Goal: Information Seeking & Learning: Learn about a topic

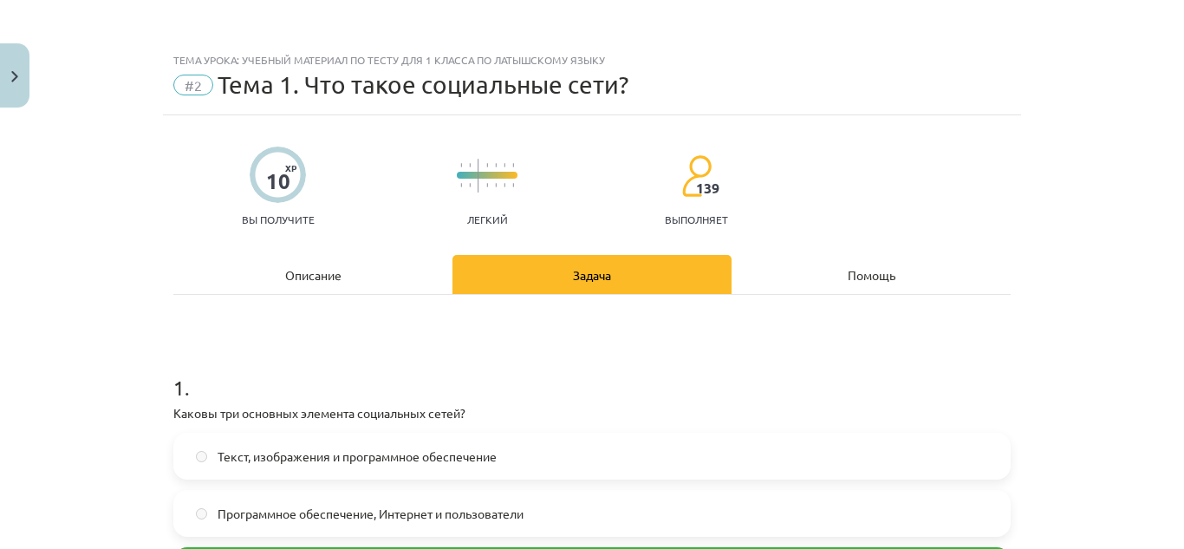
scroll to position [1644, 0]
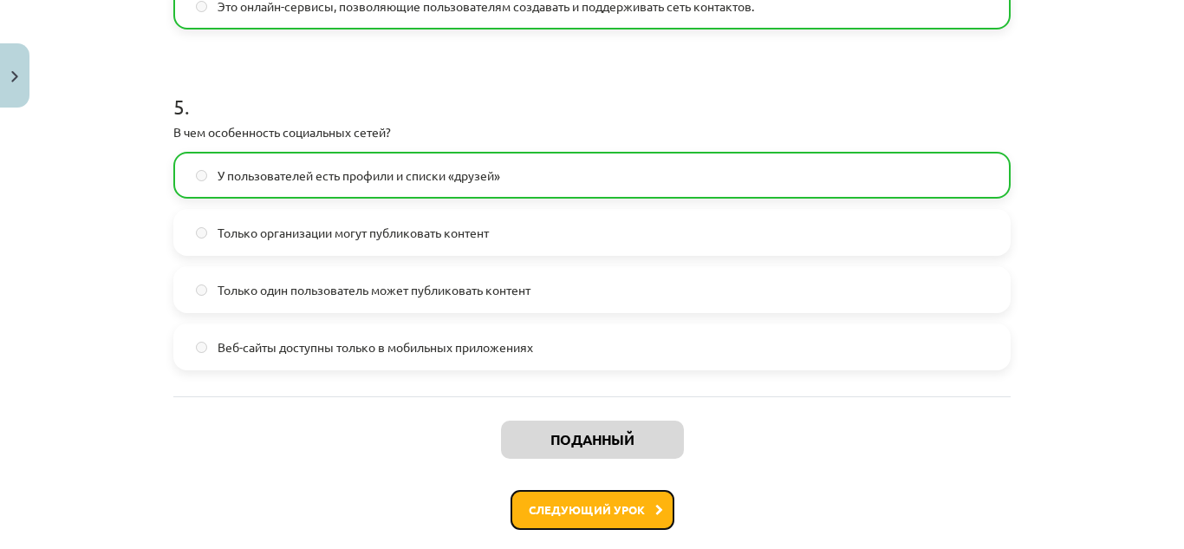
click at [600, 510] on font "Следующий урок" at bounding box center [587, 509] width 116 height 15
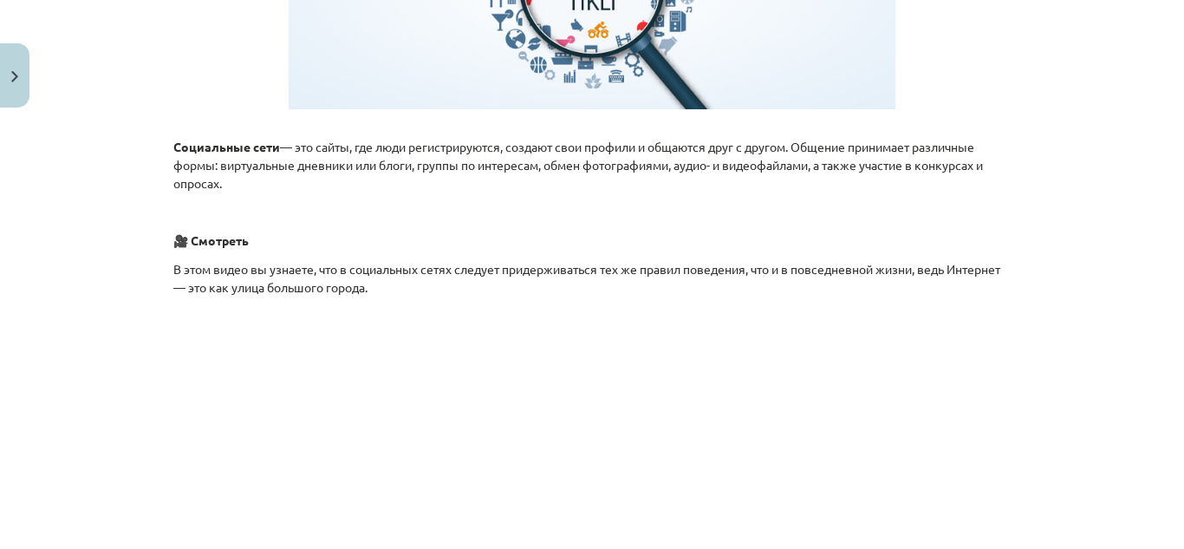
scroll to position [530, 0]
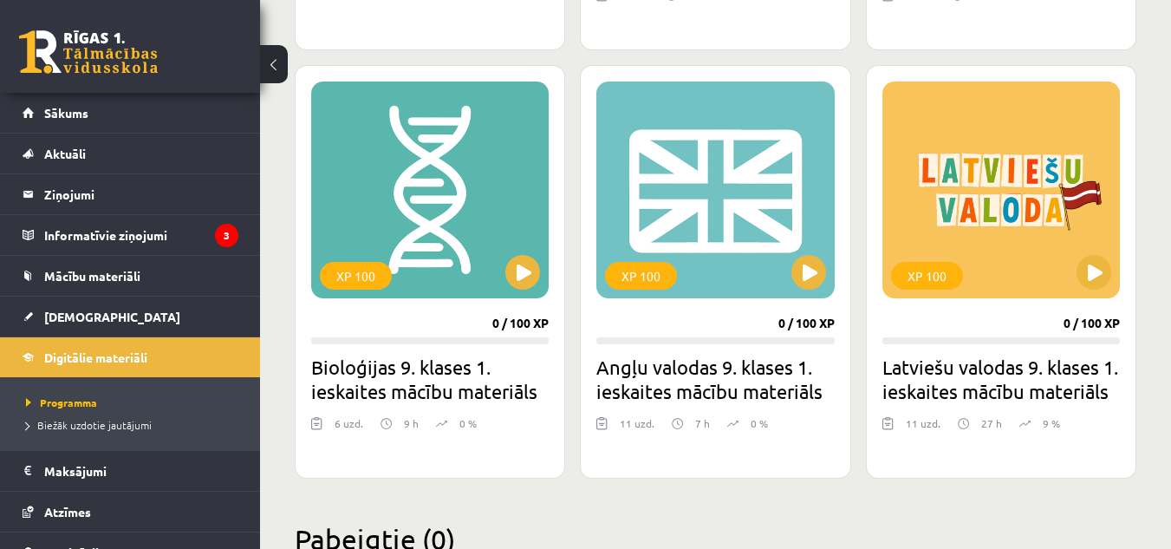
scroll to position [930, 0]
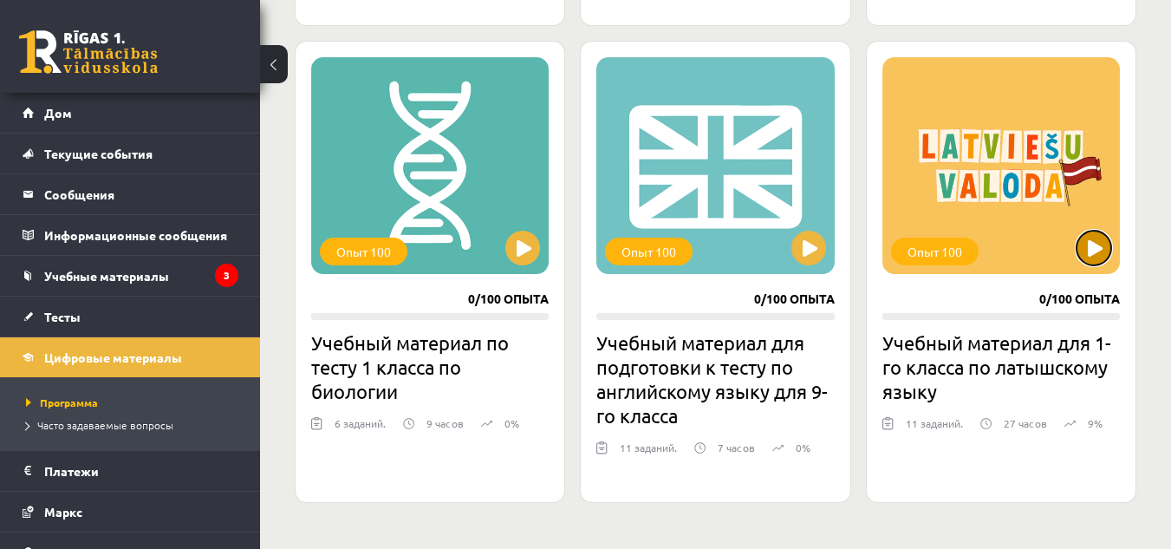
click at [1096, 253] on button at bounding box center [1094, 248] width 35 height 35
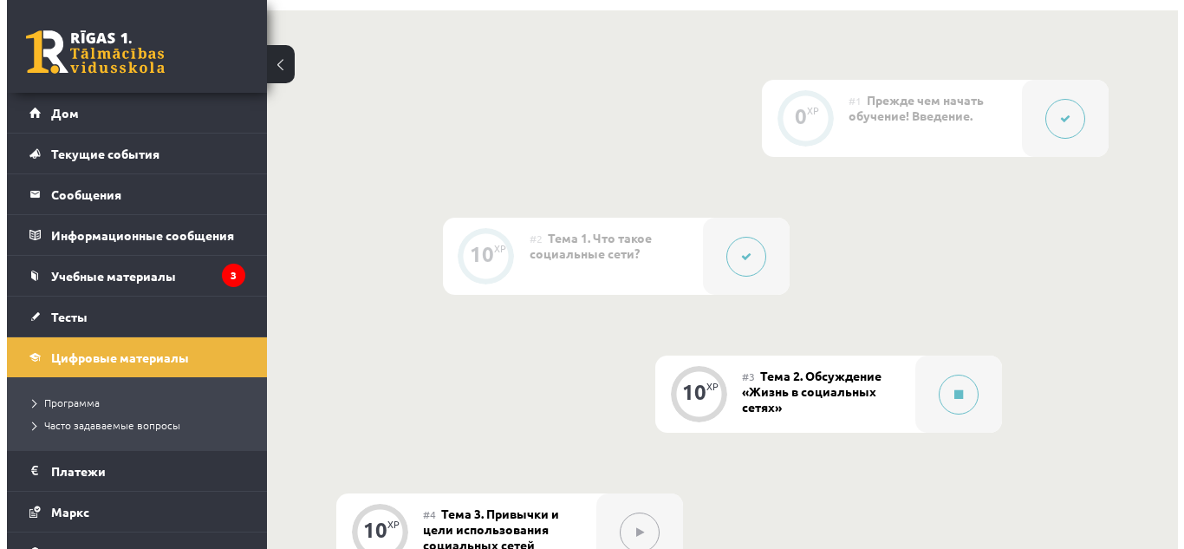
scroll to position [409, 0]
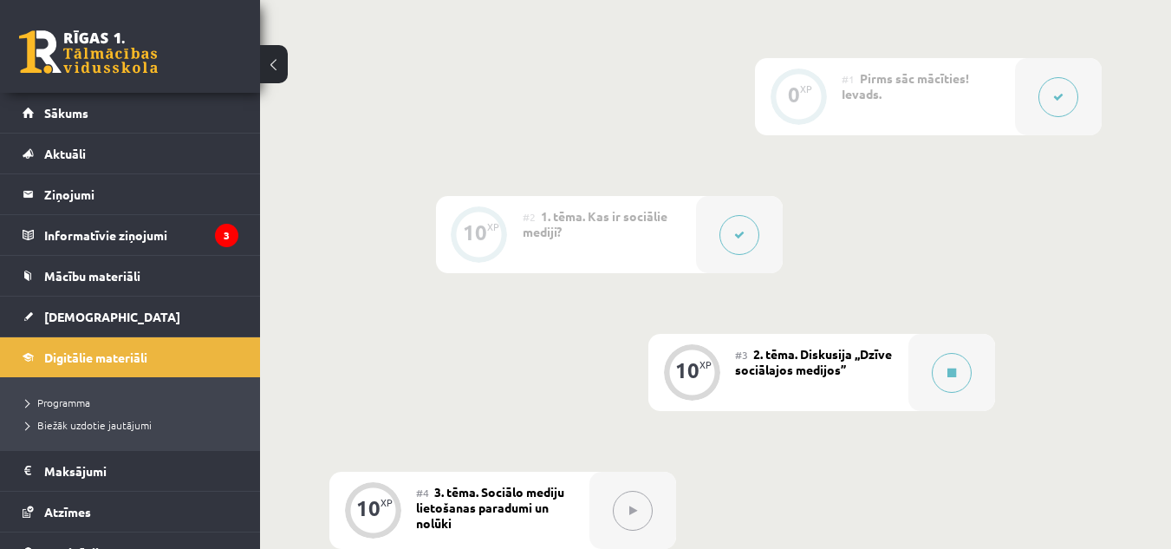
click at [746, 235] on button at bounding box center [740, 235] width 40 height 40
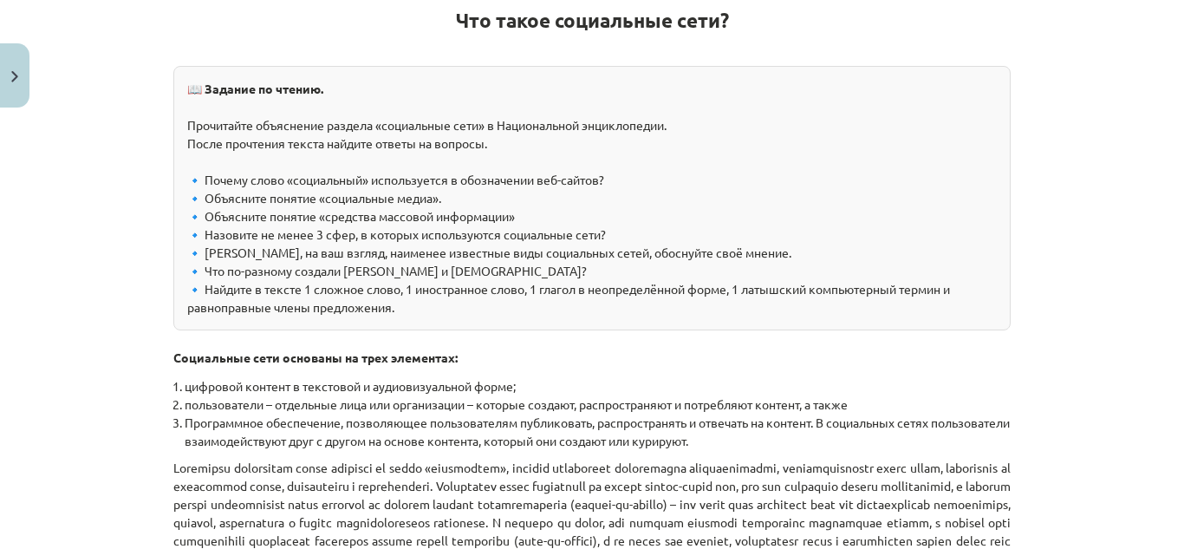
scroll to position [429, 0]
drag, startPoint x: 204, startPoint y: 291, endPoint x: 406, endPoint y: 304, distance: 202.4
click at [406, 304] on div "📖 Задание по чтению. Прочитайте объяснение раздела «социальные сети» в Национал…" at bounding box center [592, 198] width 838 height 264
copy font "айдите в тексте 1 сложное слово, 1 иностранное слово, 1 глагол в неопределённой…"
click at [634, 90] on div "📖 Задание по чтению. Прочитайте объяснение раздела «социальные сети» в Национал…" at bounding box center [592, 198] width 838 height 264
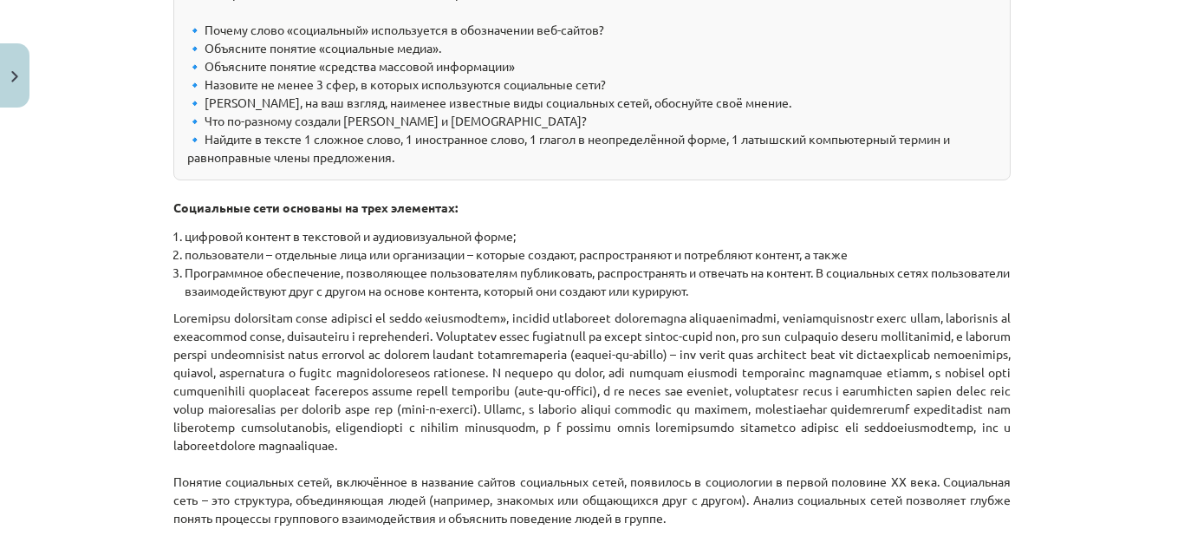
scroll to position [493, 0]
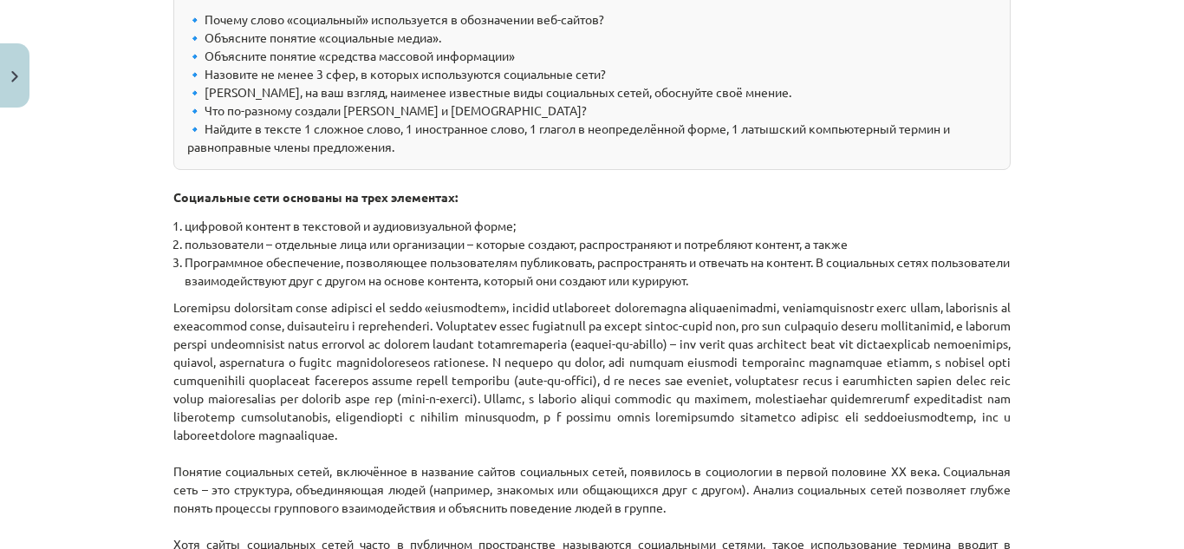
drag, startPoint x: 605, startPoint y: 440, endPoint x: 567, endPoint y: 452, distance: 39.8
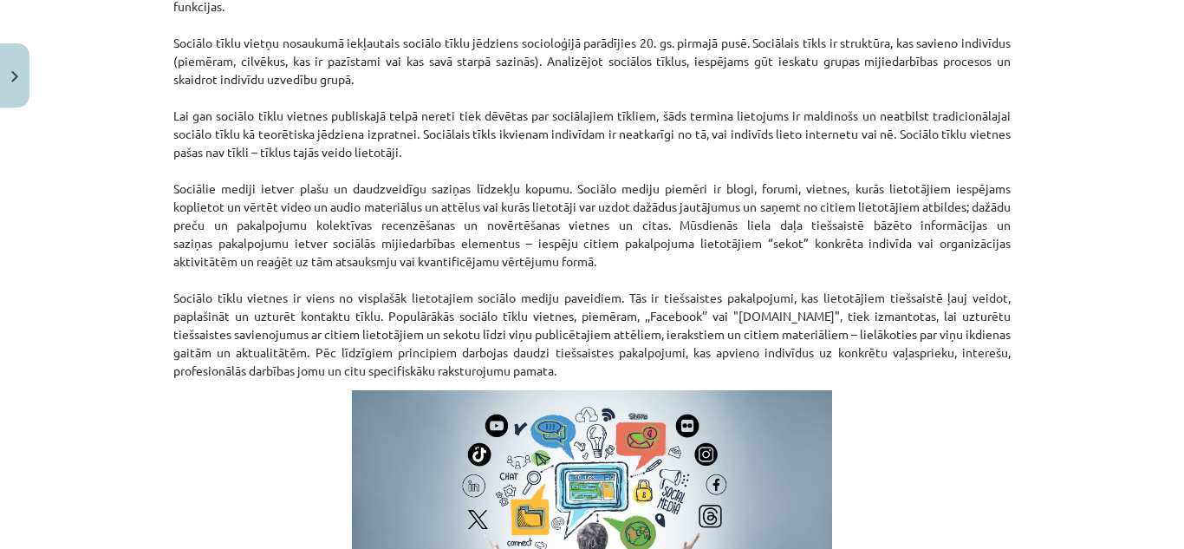
scroll to position [895, 0]
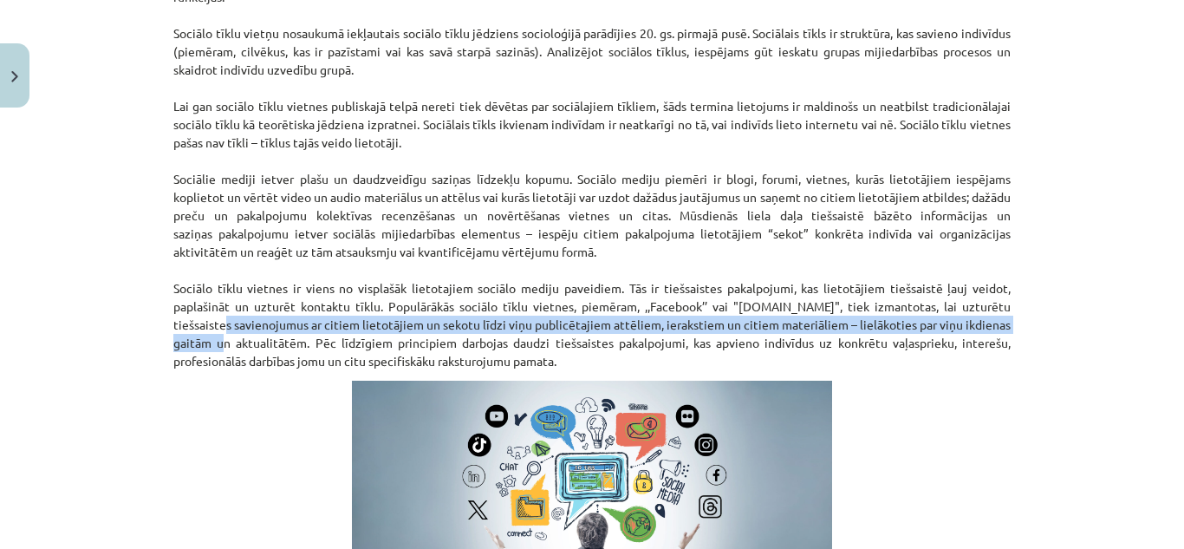
drag, startPoint x: 1157, startPoint y: 308, endPoint x: 1154, endPoint y: 329, distance: 21.8
click at [1154, 329] on div "Mācību tēma: Latviešu valodas 9. klases 1. ieskaites mācību materiāls #2 1. tēm…" at bounding box center [592, 274] width 1184 height 549
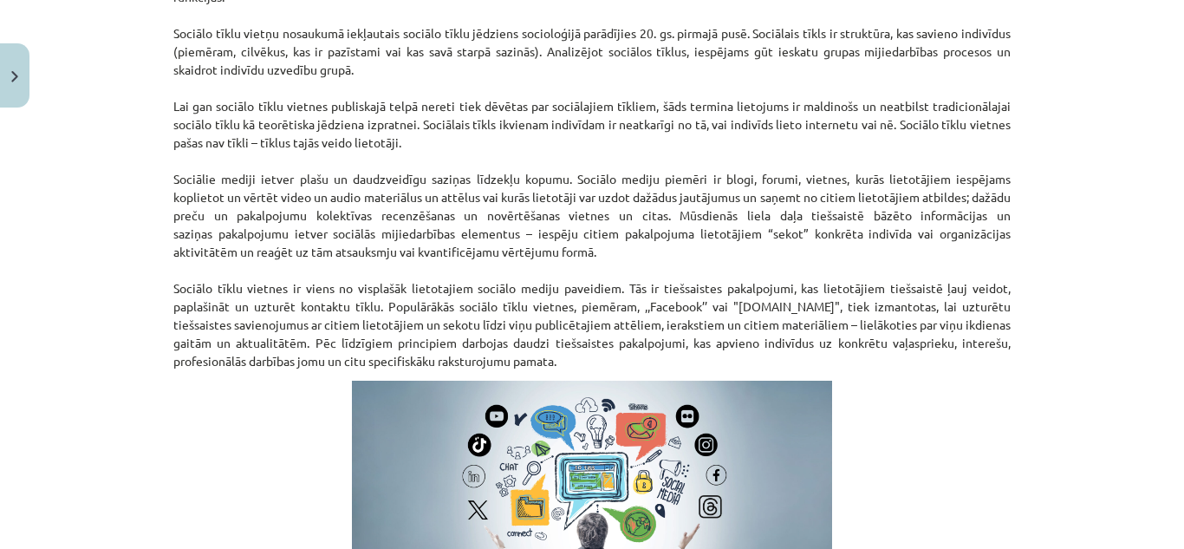
click at [1150, 342] on div "Mācību tēma: Latviešu valodas 9. klases 1. ieskaites mācību materiāls #2 1. tēm…" at bounding box center [592, 274] width 1184 height 549
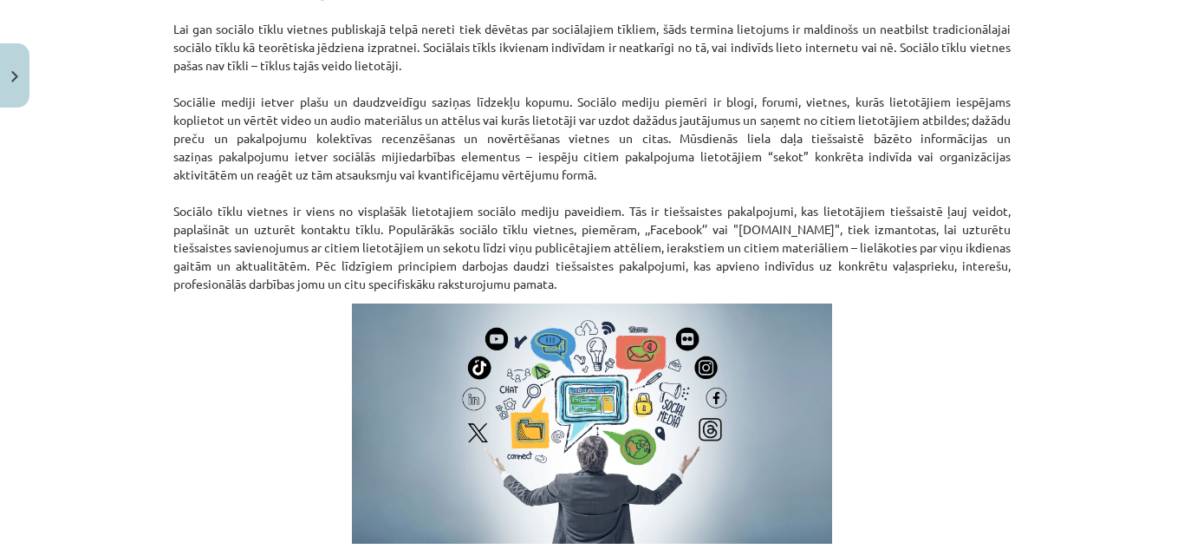
scroll to position [1031, 0]
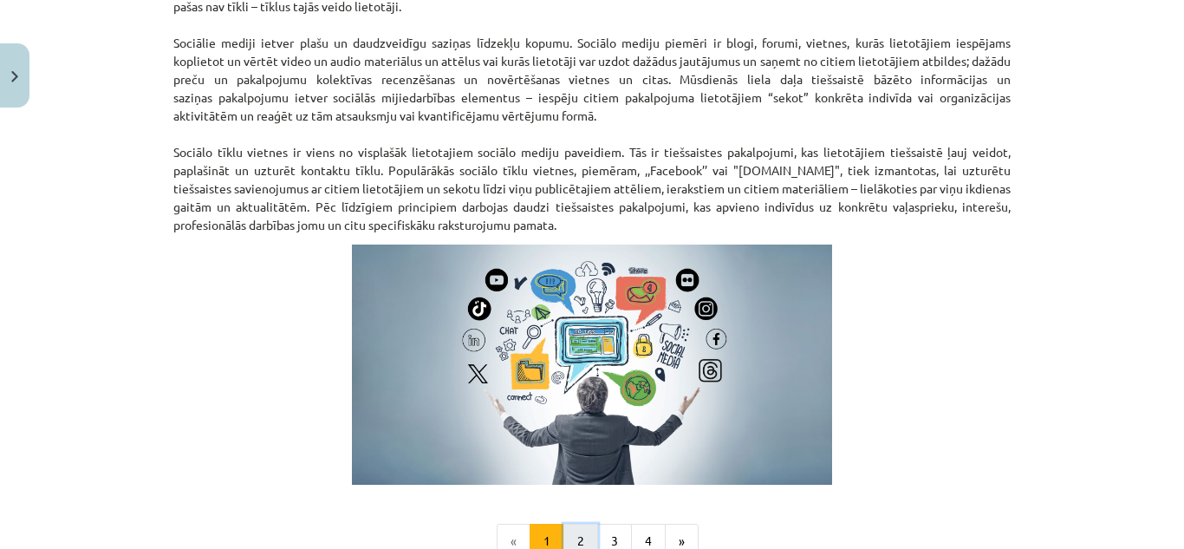
click at [576, 533] on button "2" at bounding box center [581, 541] width 35 height 35
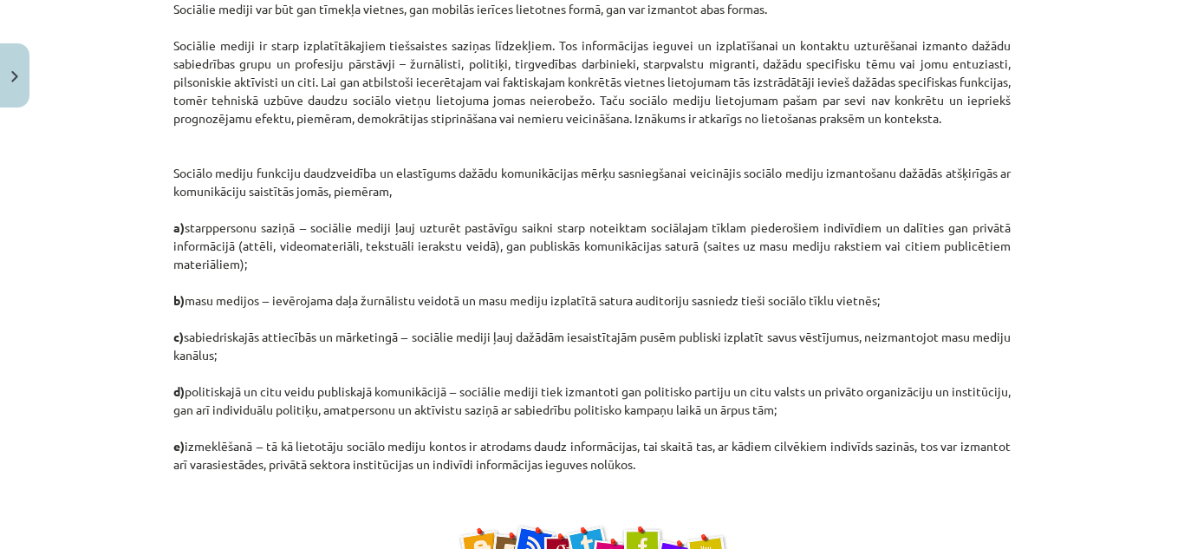
scroll to position [503, 0]
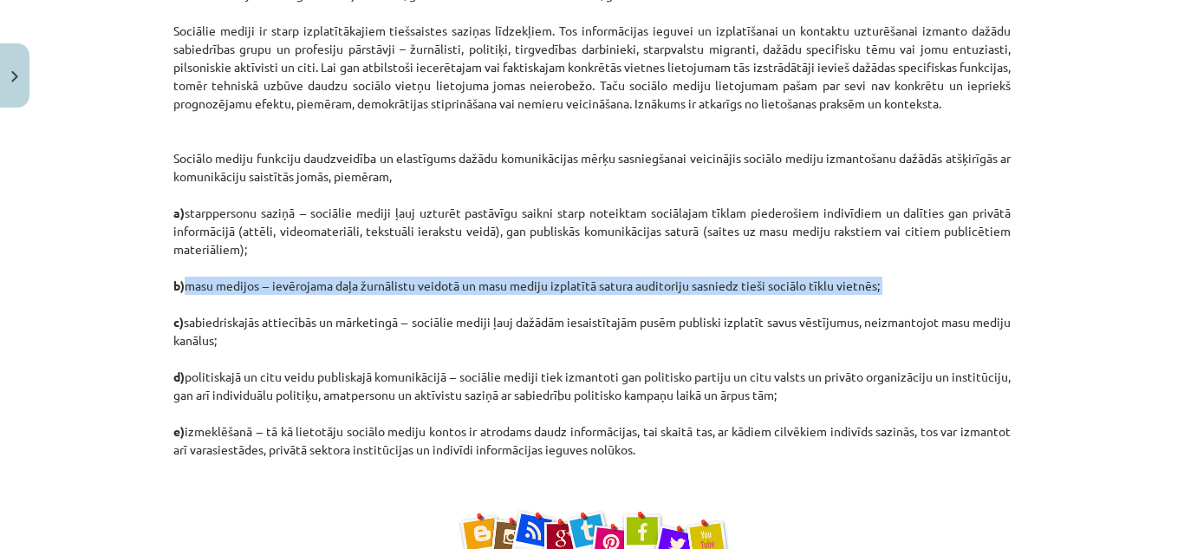
drag, startPoint x: 1164, startPoint y: 284, endPoint x: 1164, endPoint y: 305, distance: 20.8
click at [1164, 305] on div "Mācību tēma: Latviešu valodas 9. klases 1. ieskaites mācību materiāls #2 1. tēm…" at bounding box center [592, 274] width 1184 height 549
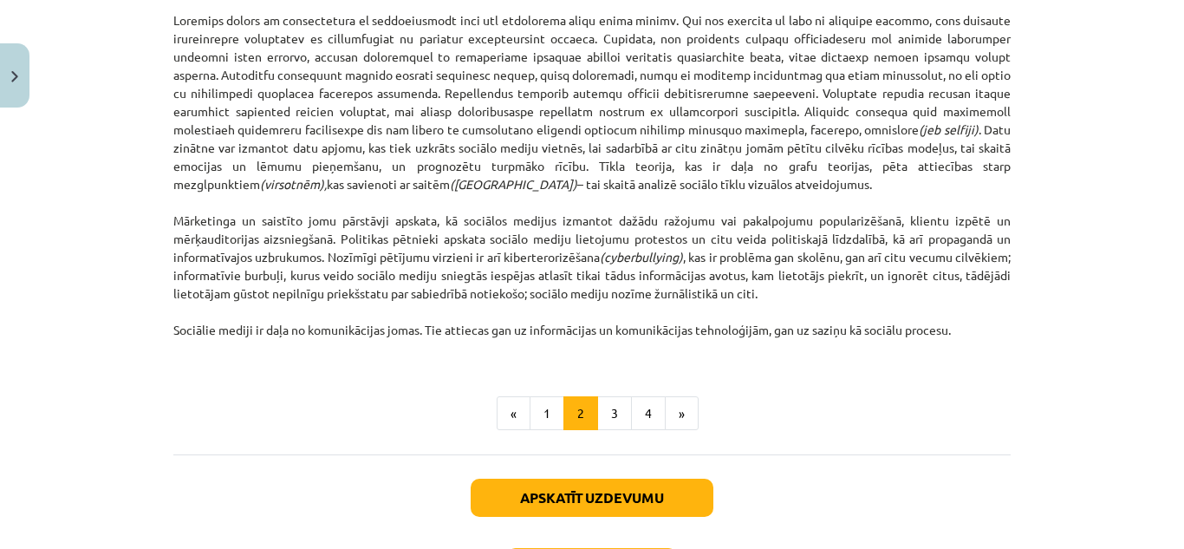
scroll to position [1129, 0]
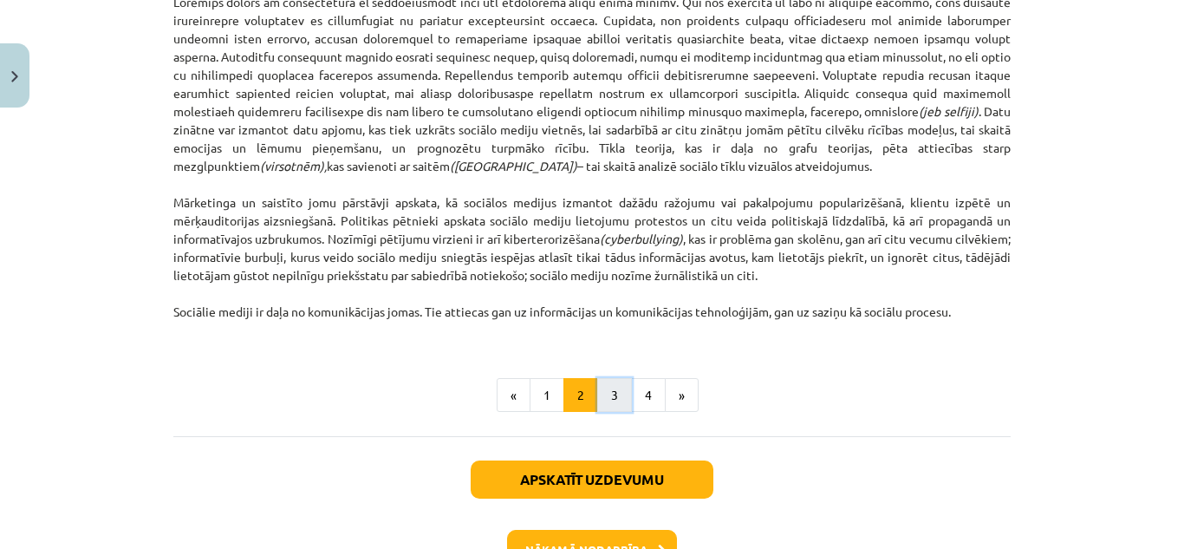
click at [606, 392] on button "3" at bounding box center [614, 395] width 35 height 35
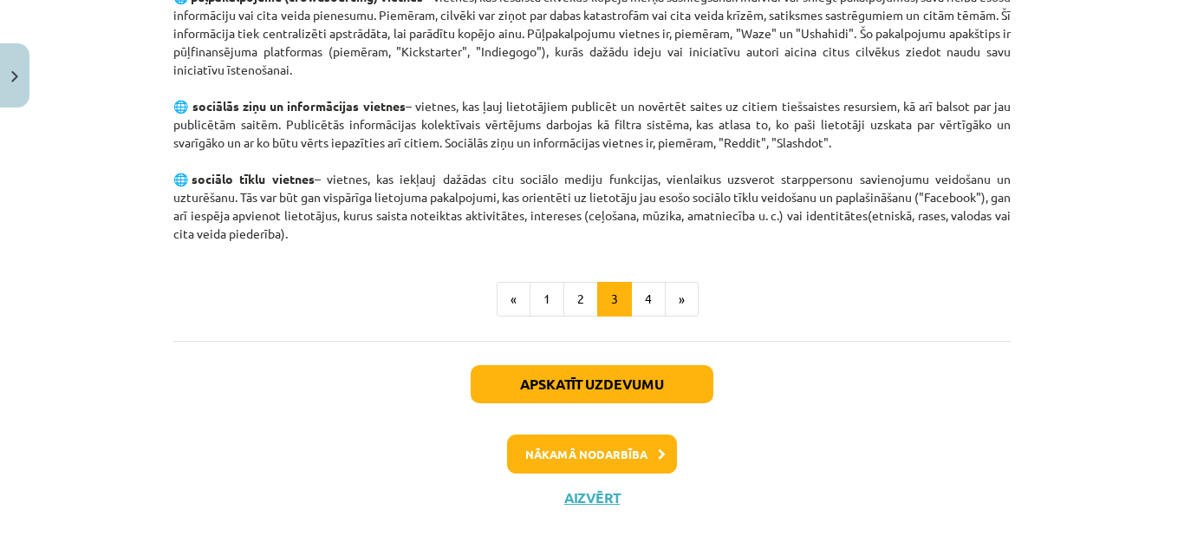
scroll to position [1321, 0]
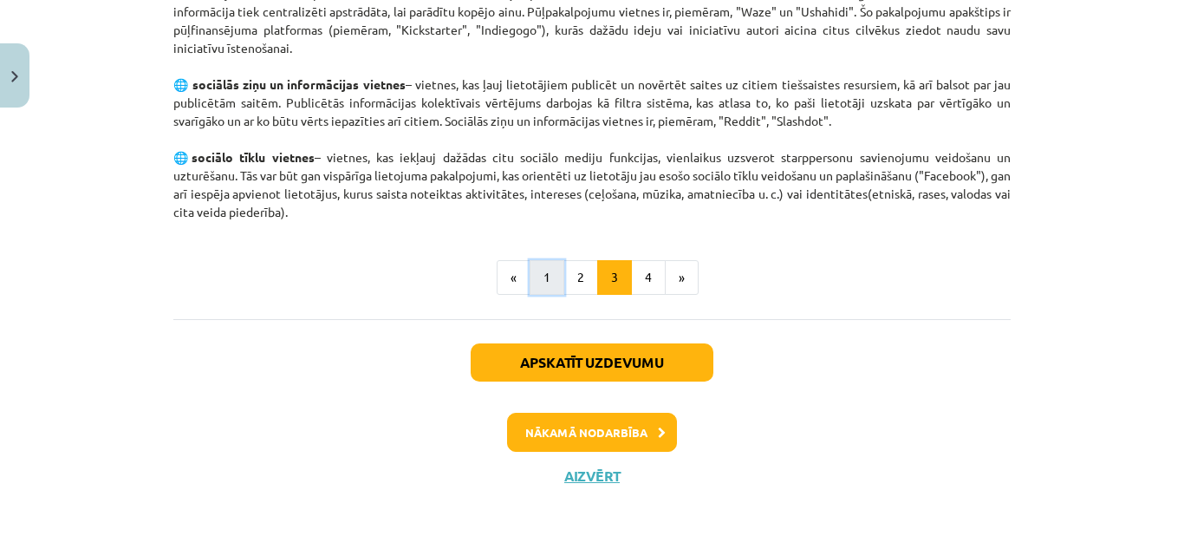
click at [544, 269] on button "1" at bounding box center [547, 277] width 35 height 35
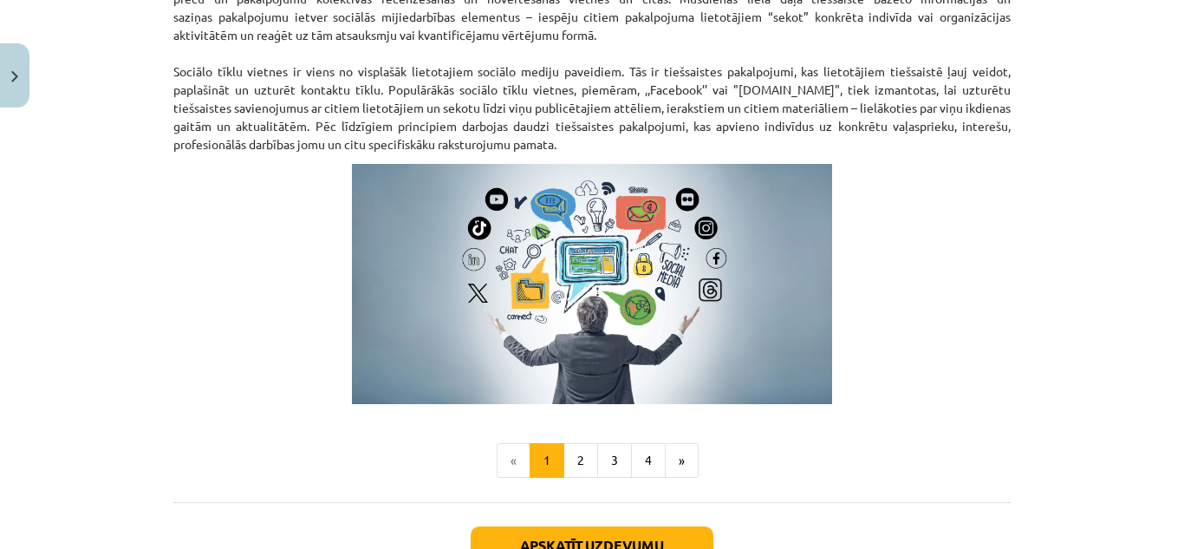
scroll to position [1112, 0]
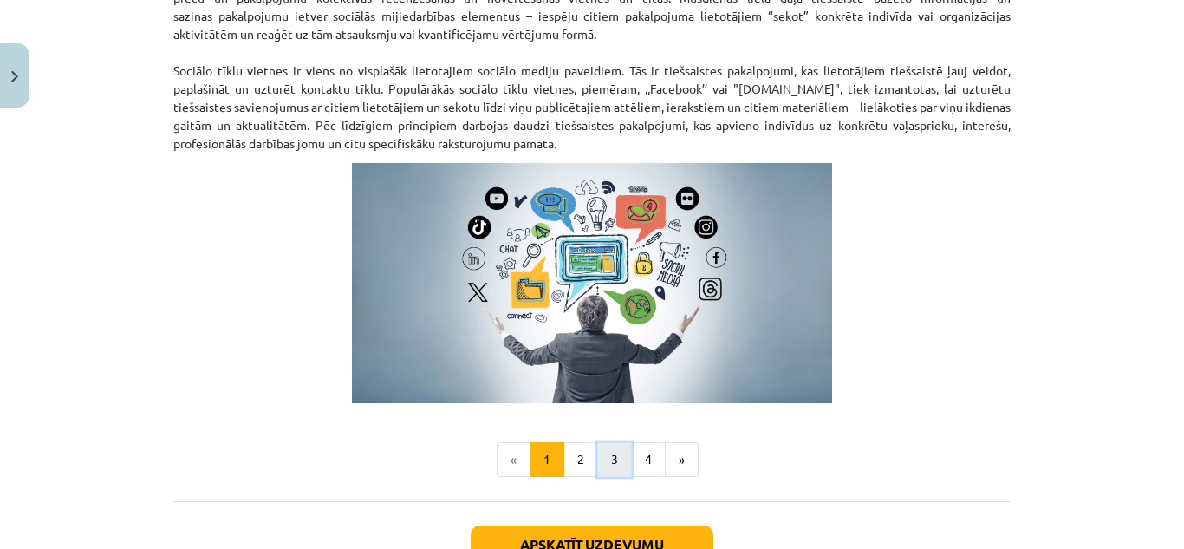
click at [606, 453] on button "3" at bounding box center [614, 459] width 35 height 35
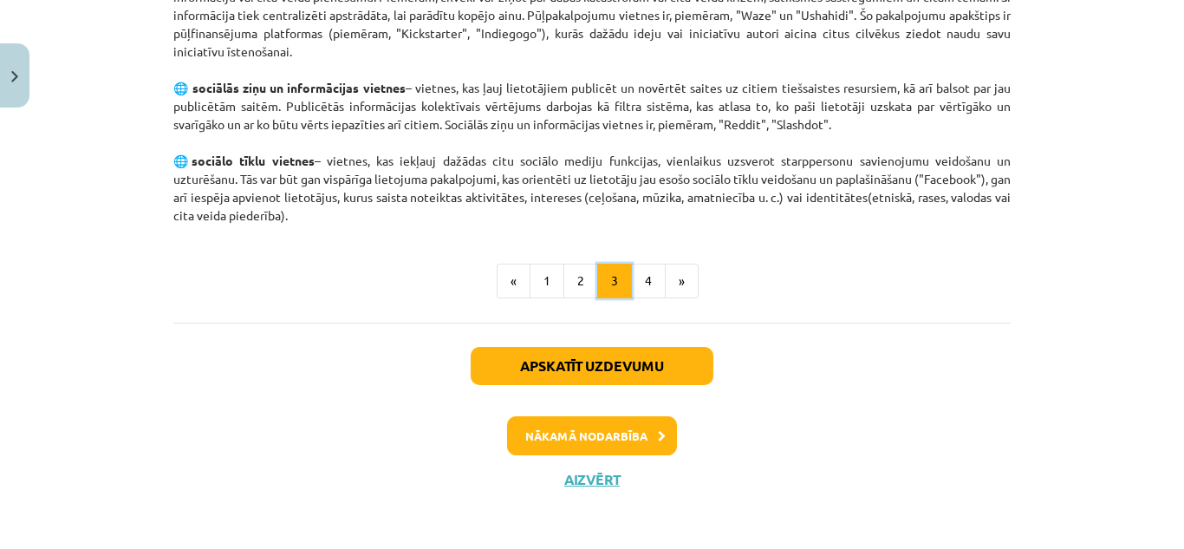
scroll to position [1321, 0]
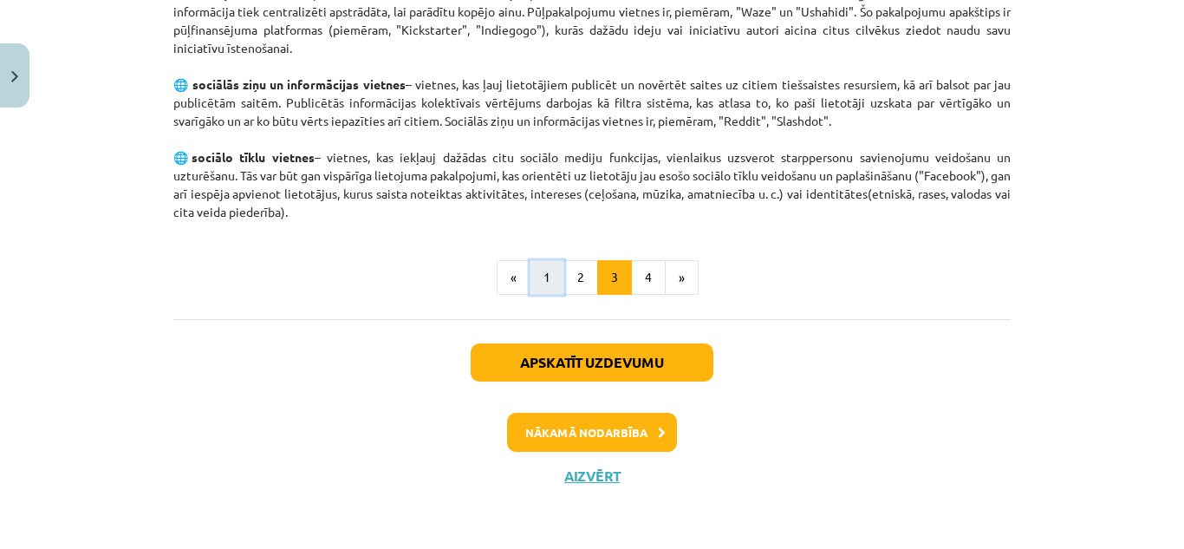
click at [533, 266] on button "1" at bounding box center [547, 277] width 35 height 35
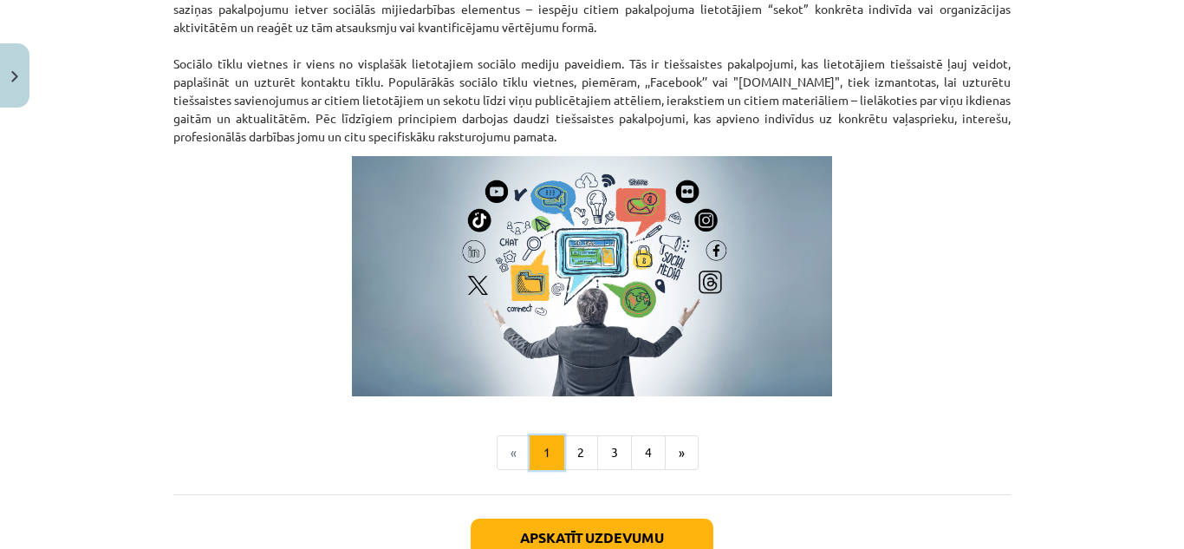
scroll to position [1126, 0]
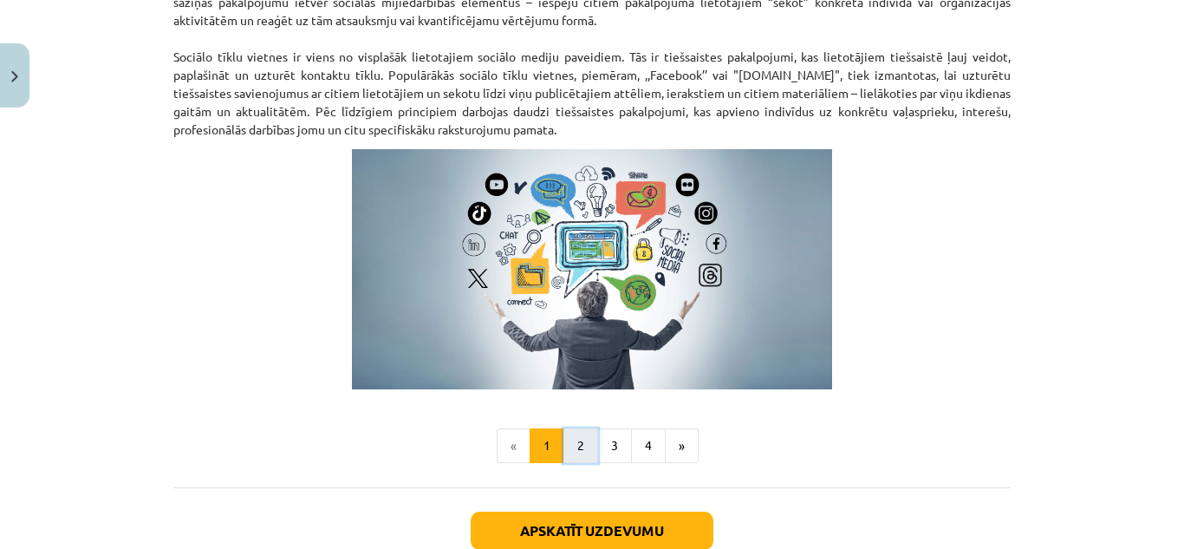
click at [575, 440] on button "2" at bounding box center [581, 445] width 35 height 35
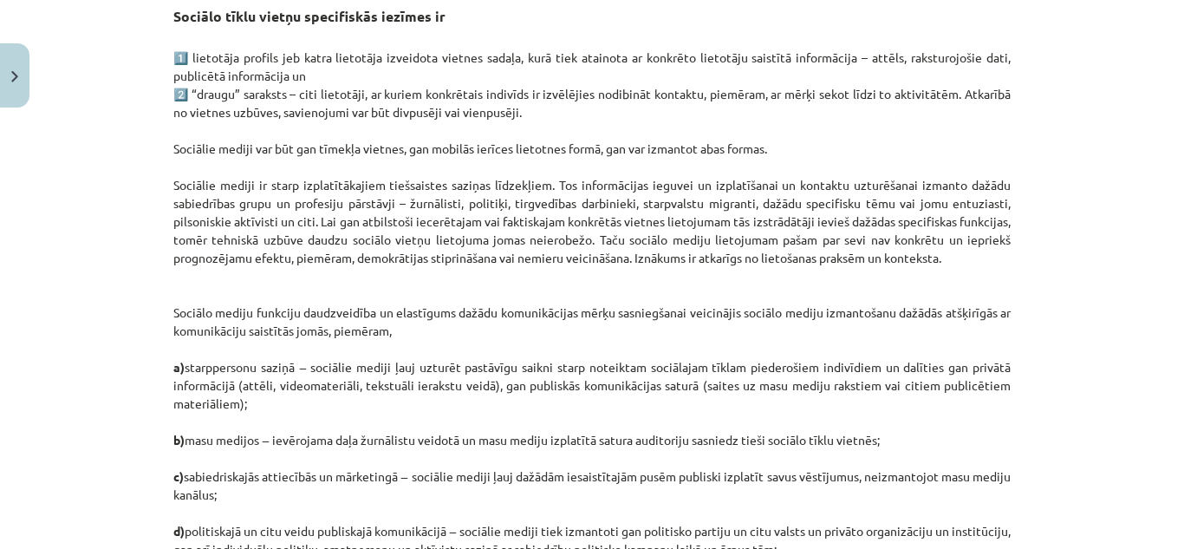
scroll to position [310, 0]
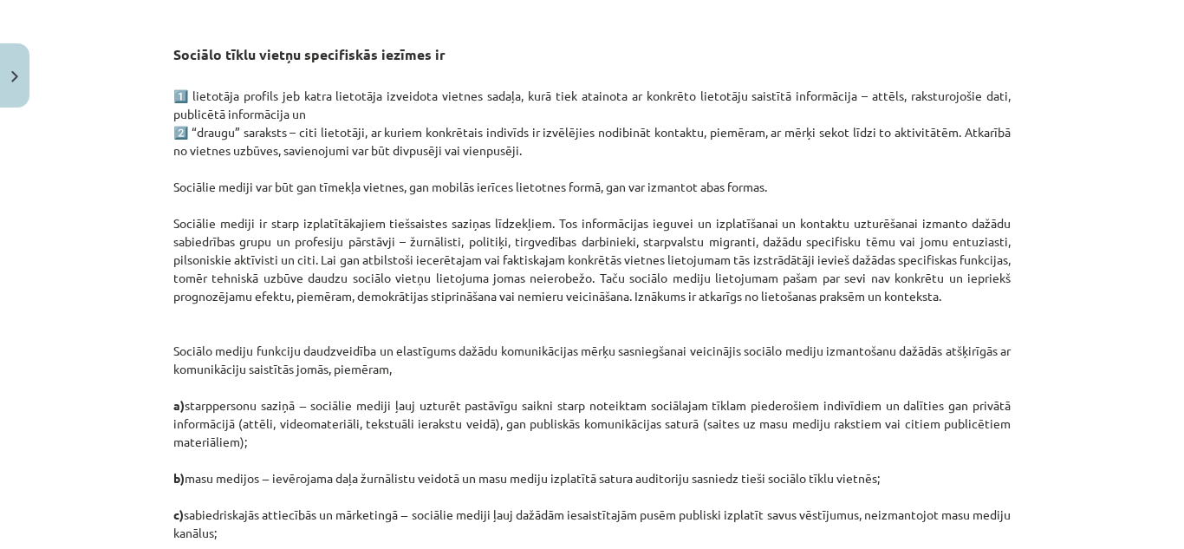
click at [549, 340] on p "1️⃣ lietotāja profils jeb katra lietotāja izveidota vietnes sadaļa, kurā tiek a…" at bounding box center [592, 369] width 838 height 564
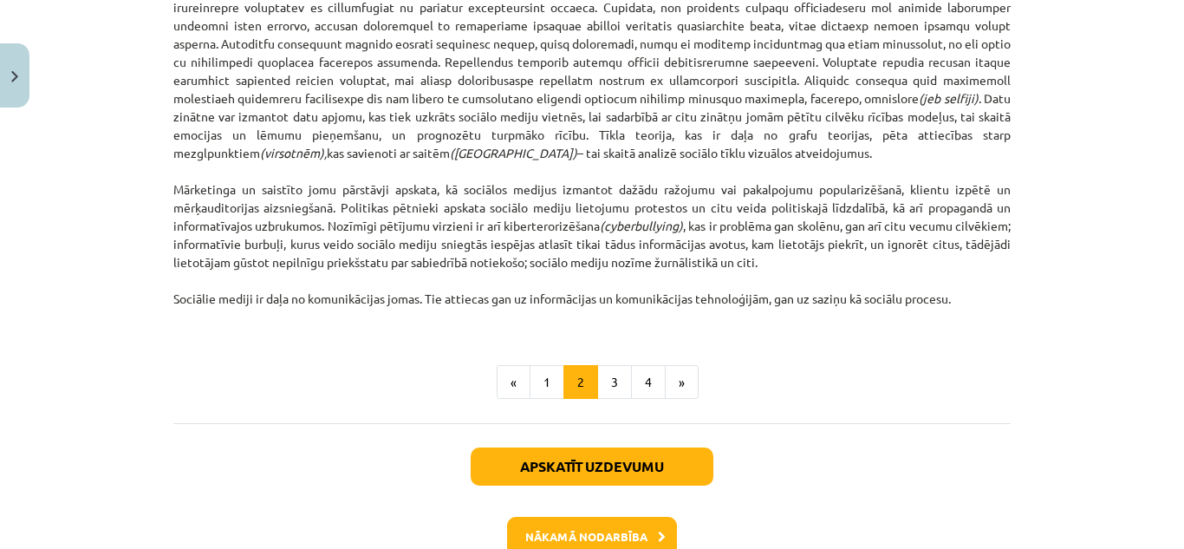
scroll to position [1209, 0]
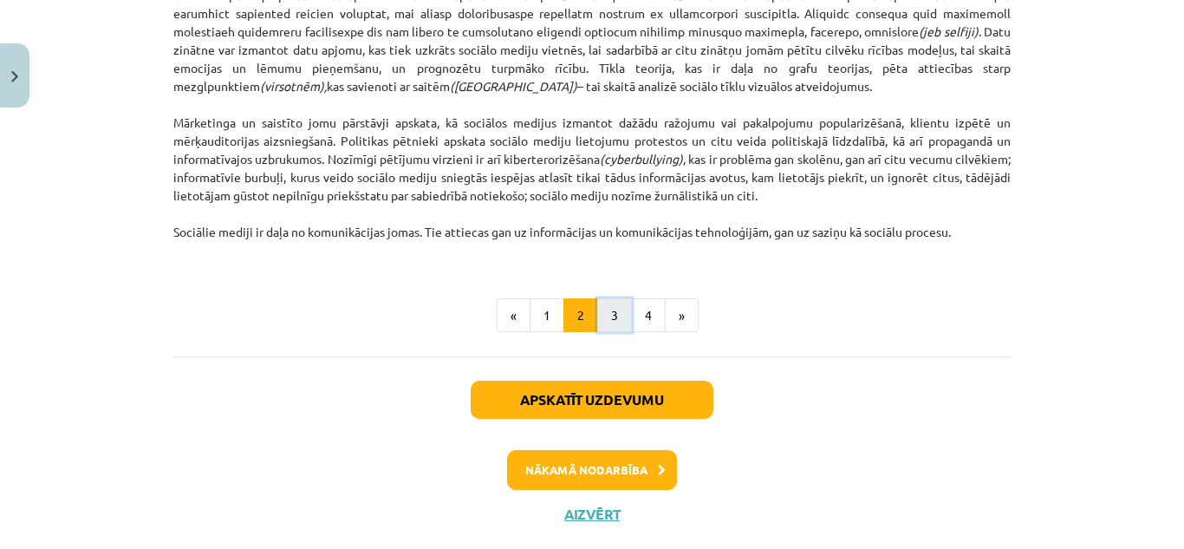
click at [619, 312] on button "3" at bounding box center [614, 315] width 35 height 35
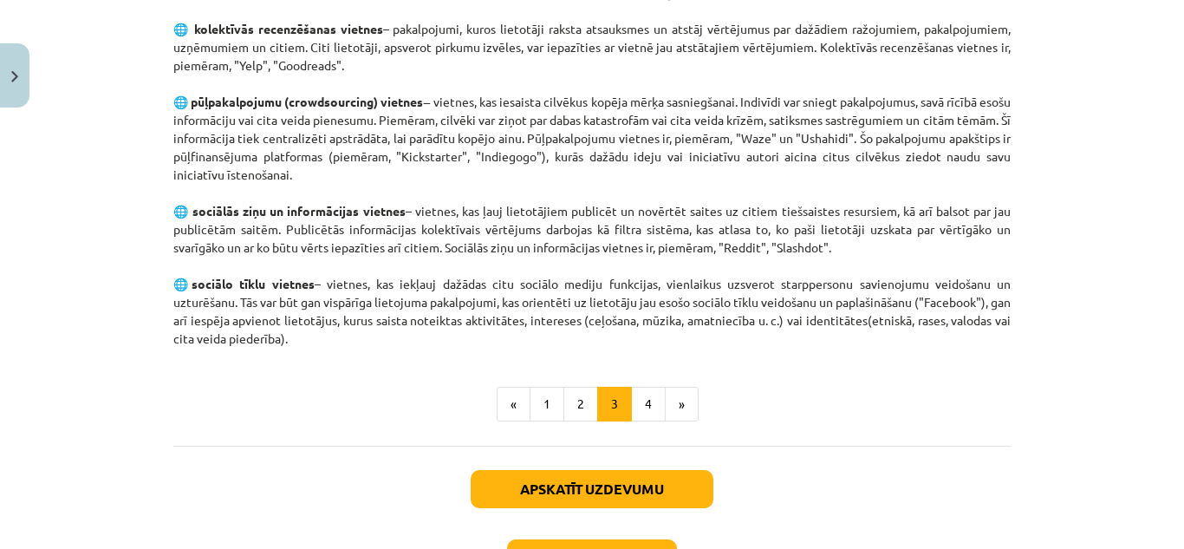
scroll to position [1195, 0]
click at [635, 405] on button "4" at bounding box center [648, 404] width 35 height 35
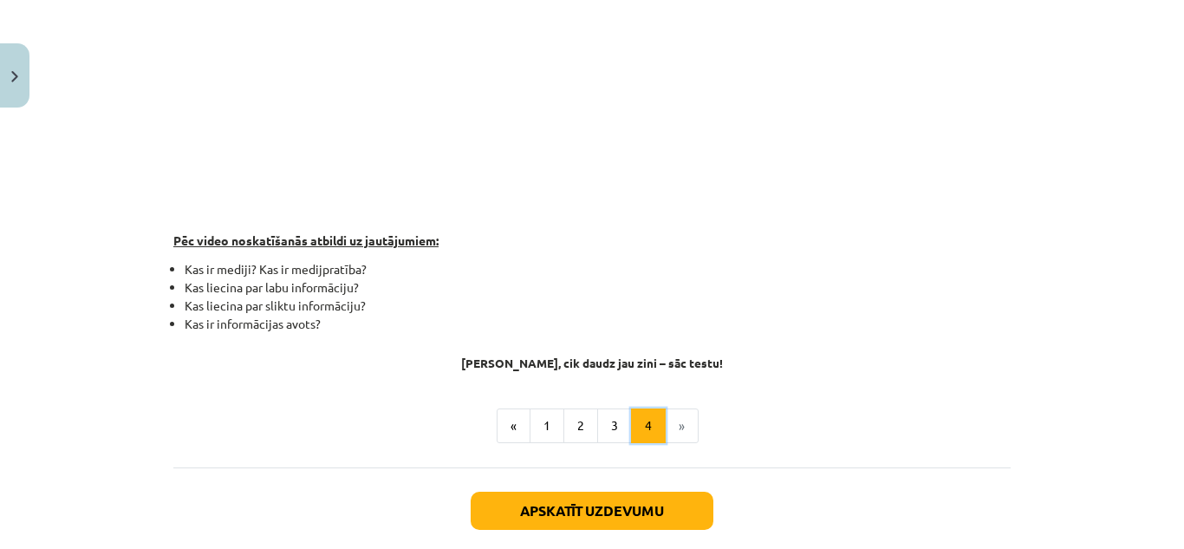
scroll to position [470, 0]
click at [579, 424] on button "2" at bounding box center [581, 426] width 35 height 35
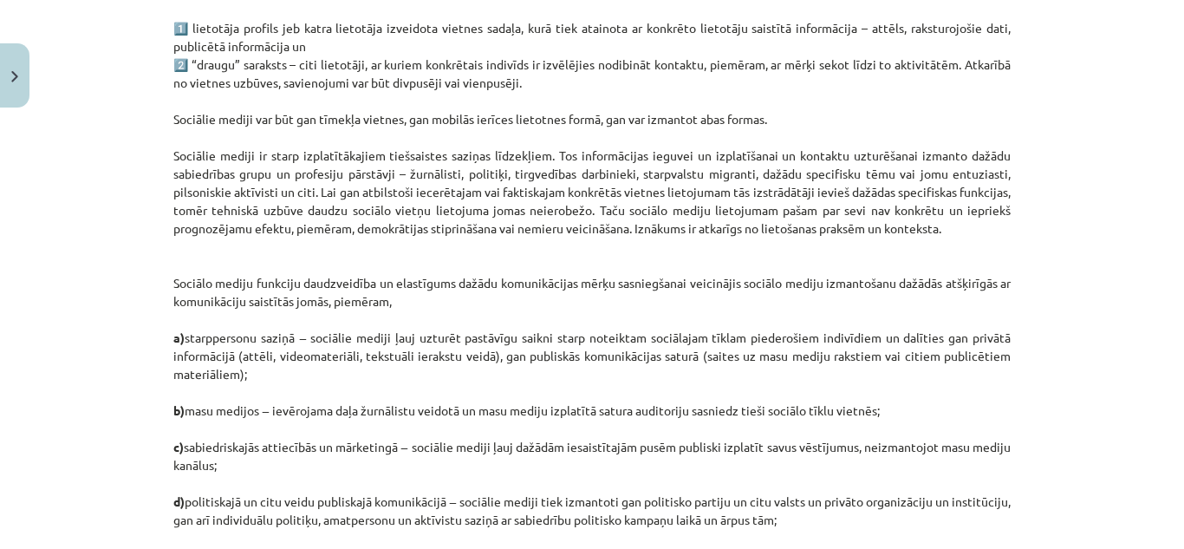
scroll to position [409, 0]
drag, startPoint x: 209, startPoint y: 209, endPoint x: 297, endPoint y: 211, distance: 88.5
click at [297, 211] on p "1️⃣ lietotāja profils jeb katra lietotāja izveidota vietnes sadaļa, kurā tiek a…" at bounding box center [592, 301] width 838 height 564
click at [555, 251] on p "1️⃣ lietotāja profils jeb katra lietotāja izveidota vietnes sadaļa, kurā tiek a…" at bounding box center [592, 301] width 838 height 564
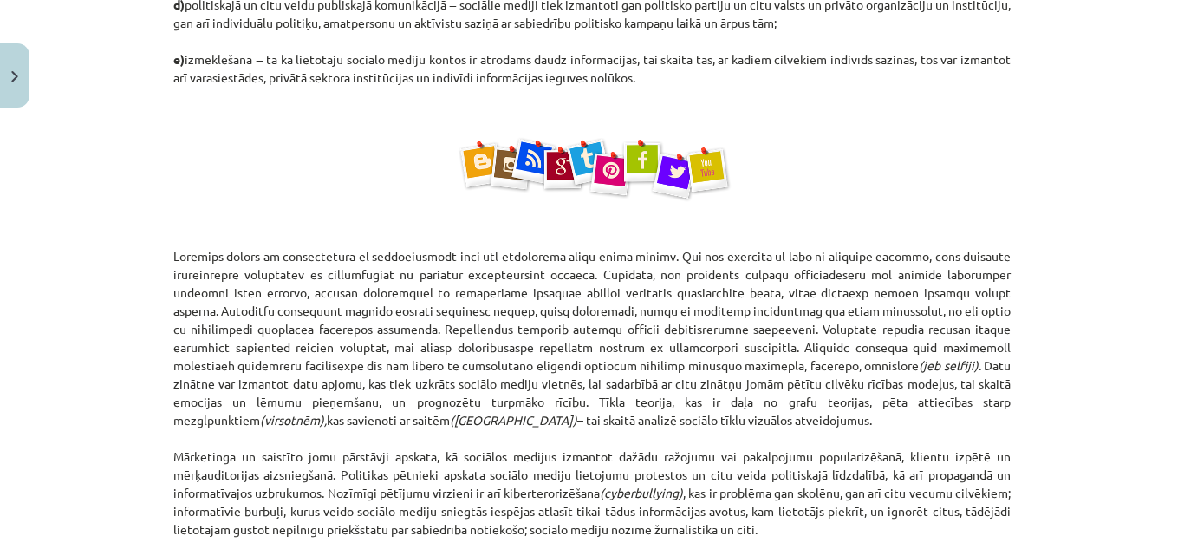
scroll to position [876, 0]
click at [525, 359] on p "(jeb selfiji) . Datu zinātne var izmantot datu apjomu, kas tiek uzkrāts sociālo…" at bounding box center [592, 419] width 838 height 346
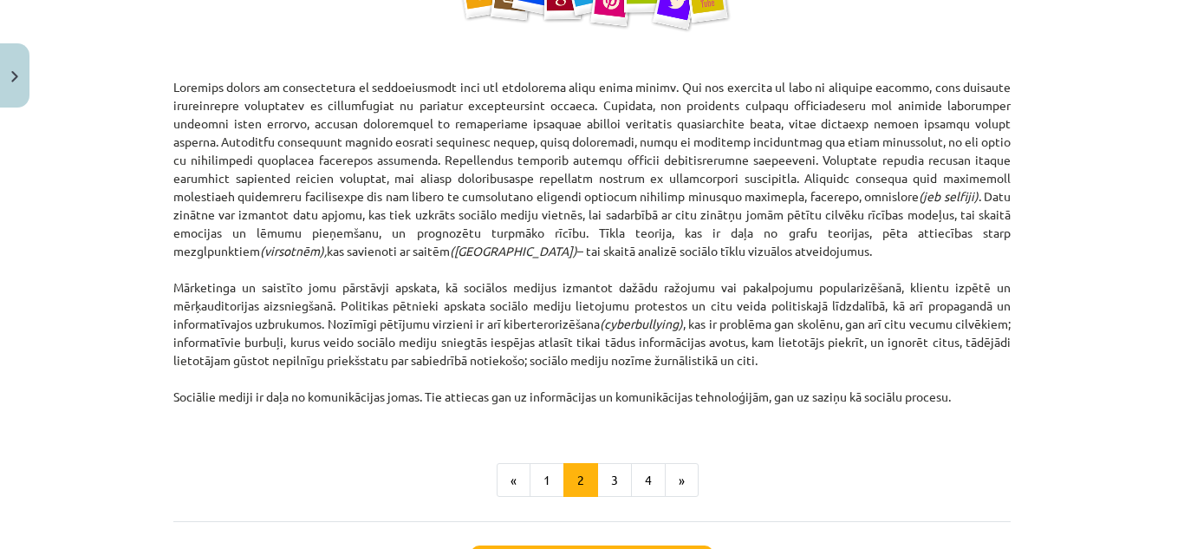
scroll to position [1103, 0]
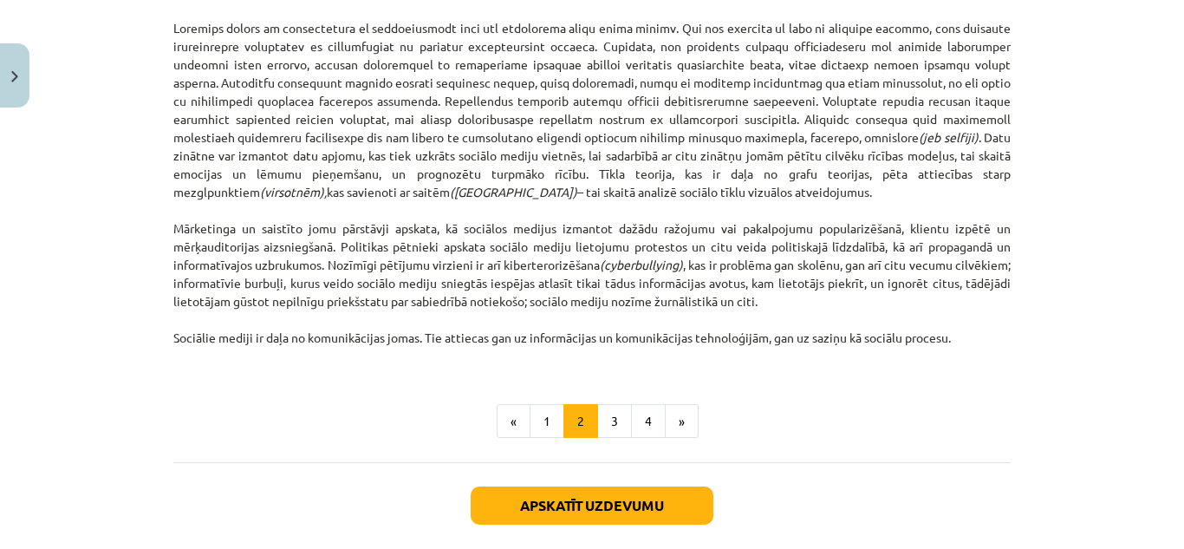
click at [525, 359] on p "(jeb selfiji) . Datu zinātne var izmantot datu apjomu, kas tiek uzkrāts sociālo…" at bounding box center [592, 192] width 838 height 346
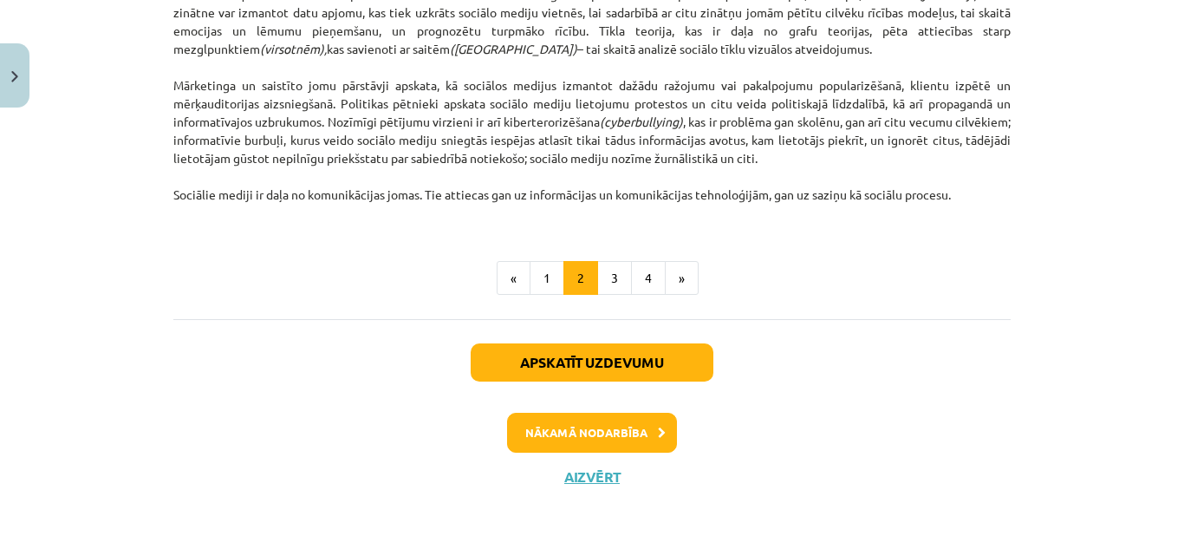
scroll to position [1246, 0]
click at [611, 439] on button "Nākamā nodarbība" at bounding box center [592, 433] width 170 height 40
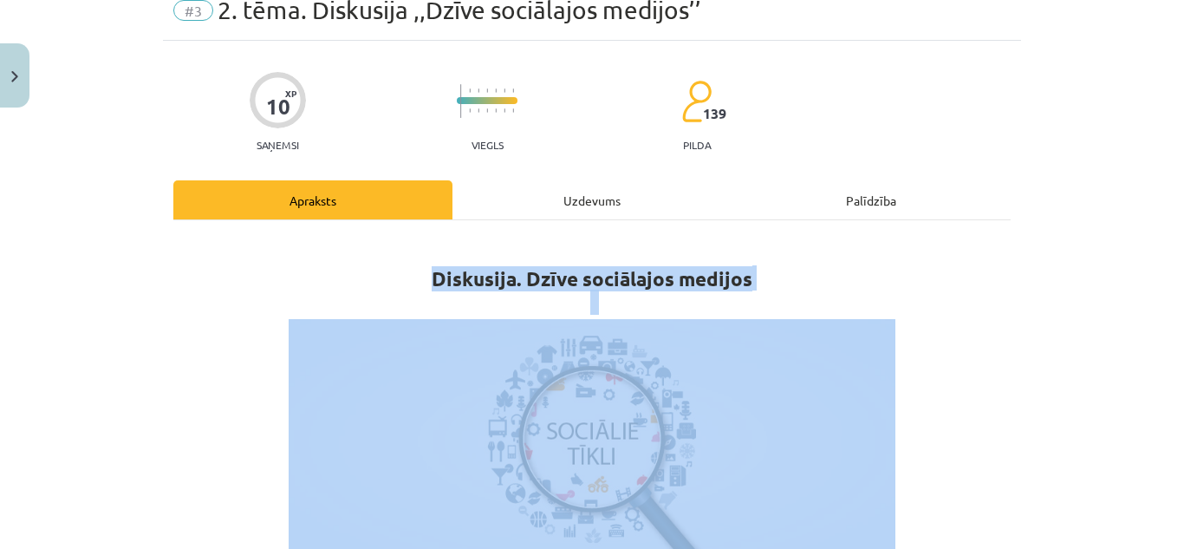
scroll to position [43, 0]
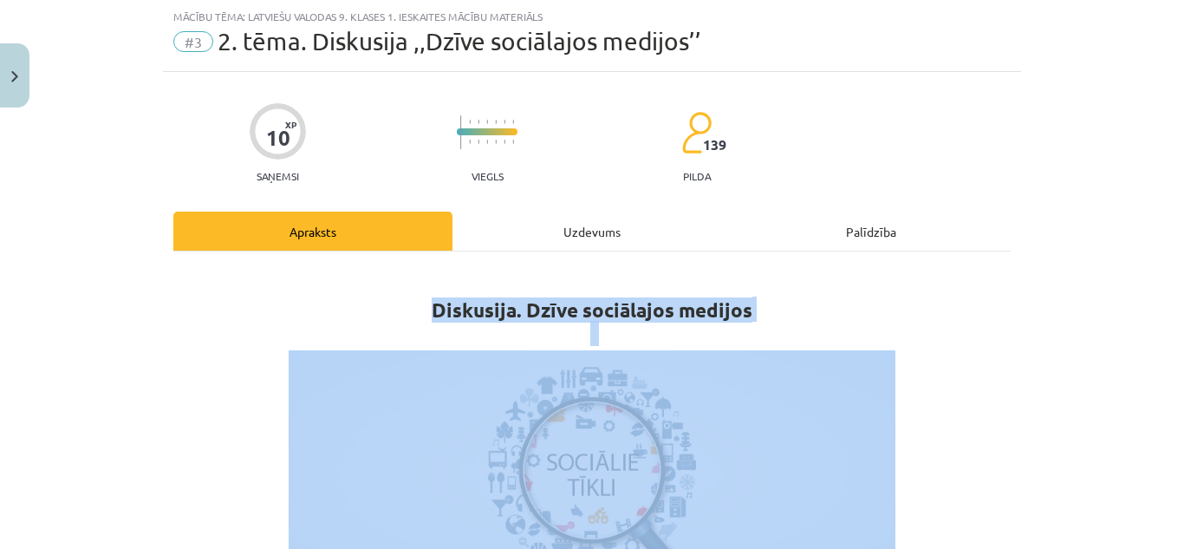
click at [225, 437] on p at bounding box center [592, 472] width 838 height 244
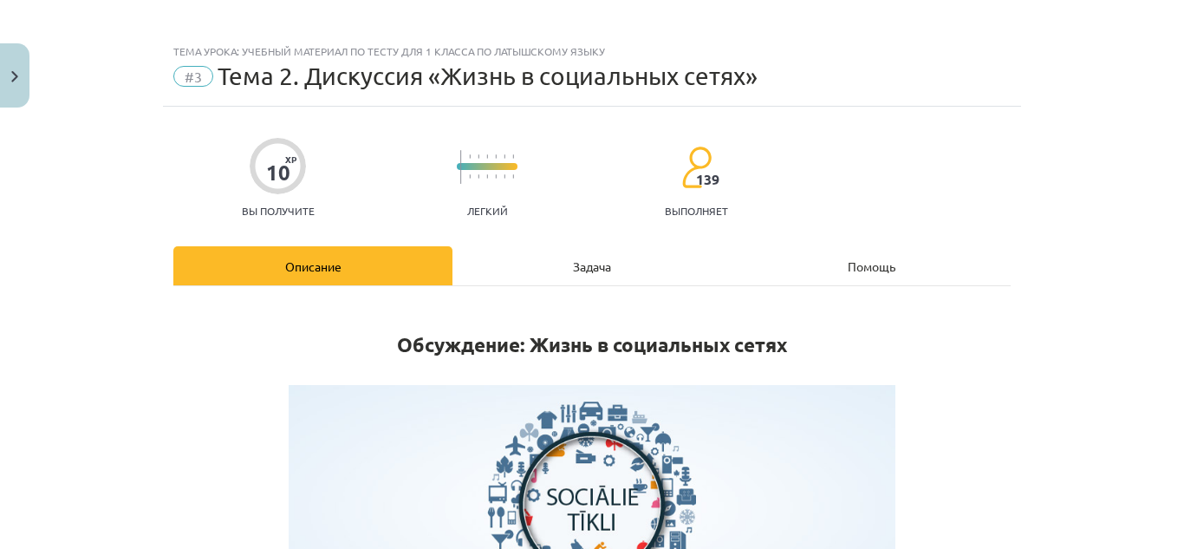
scroll to position [0, 0]
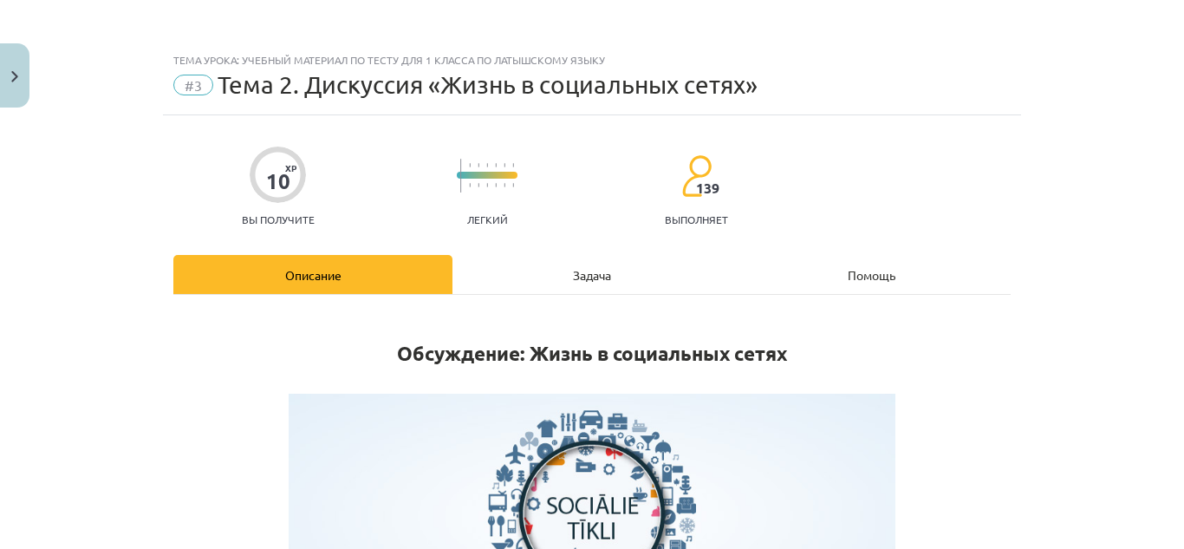
click at [732, 67] on div "Тема урока: Учебный материал по тесту для 1 класса по латышскому языку #3 Тема …" at bounding box center [592, 79] width 858 height 72
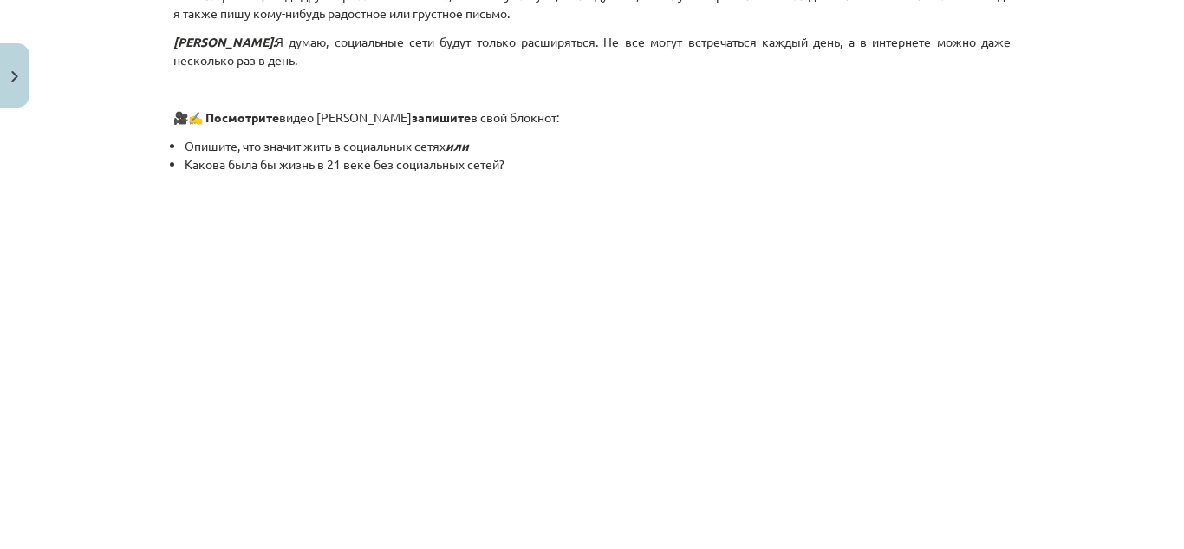
scroll to position [1540, 0]
